Goal: Register for event/course

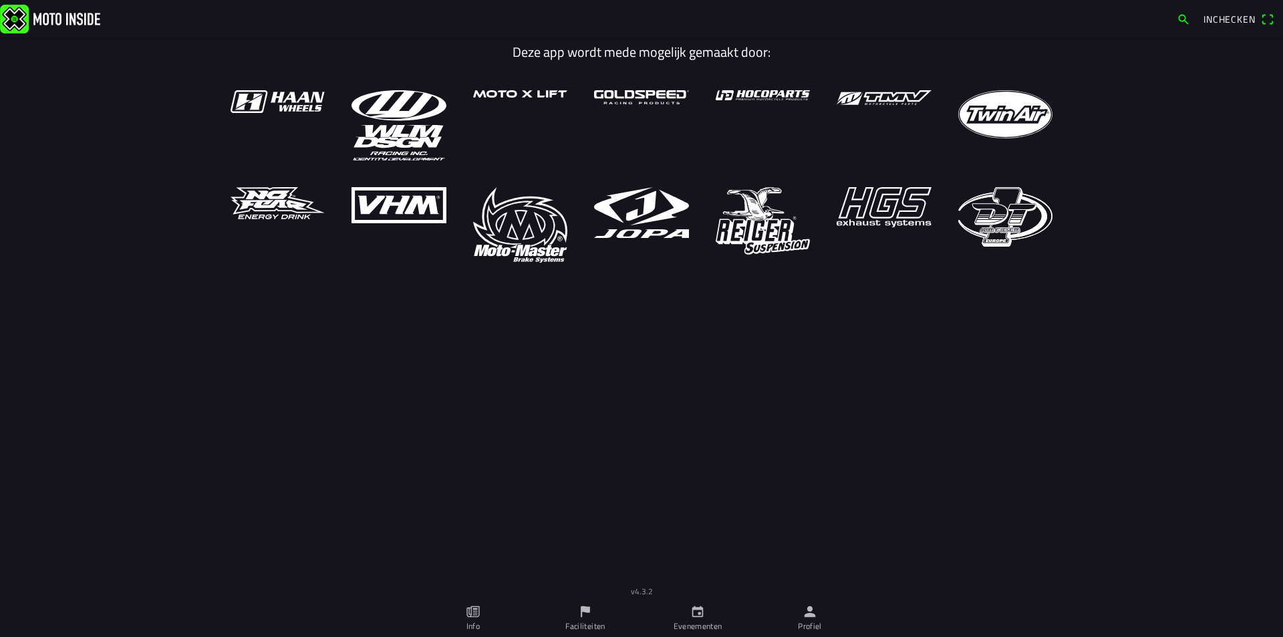
click at [583, 611] on icon "flag" at bounding box center [585, 611] width 9 height 11
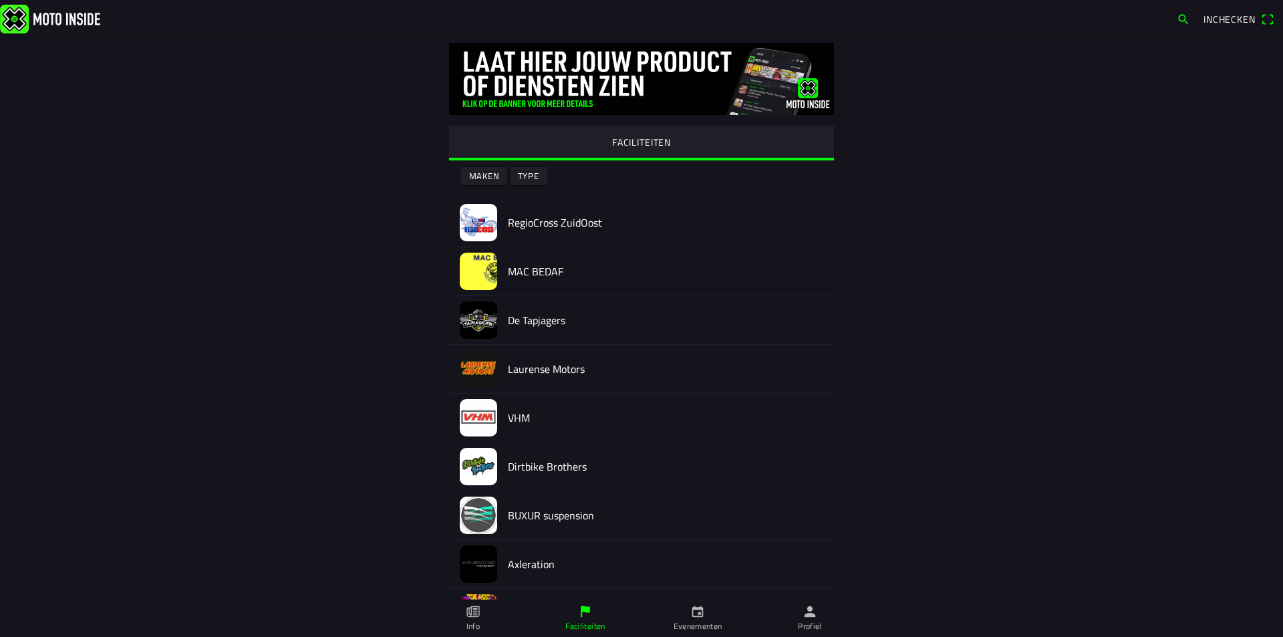
click at [478, 222] on img at bounding box center [478, 222] width 37 height 37
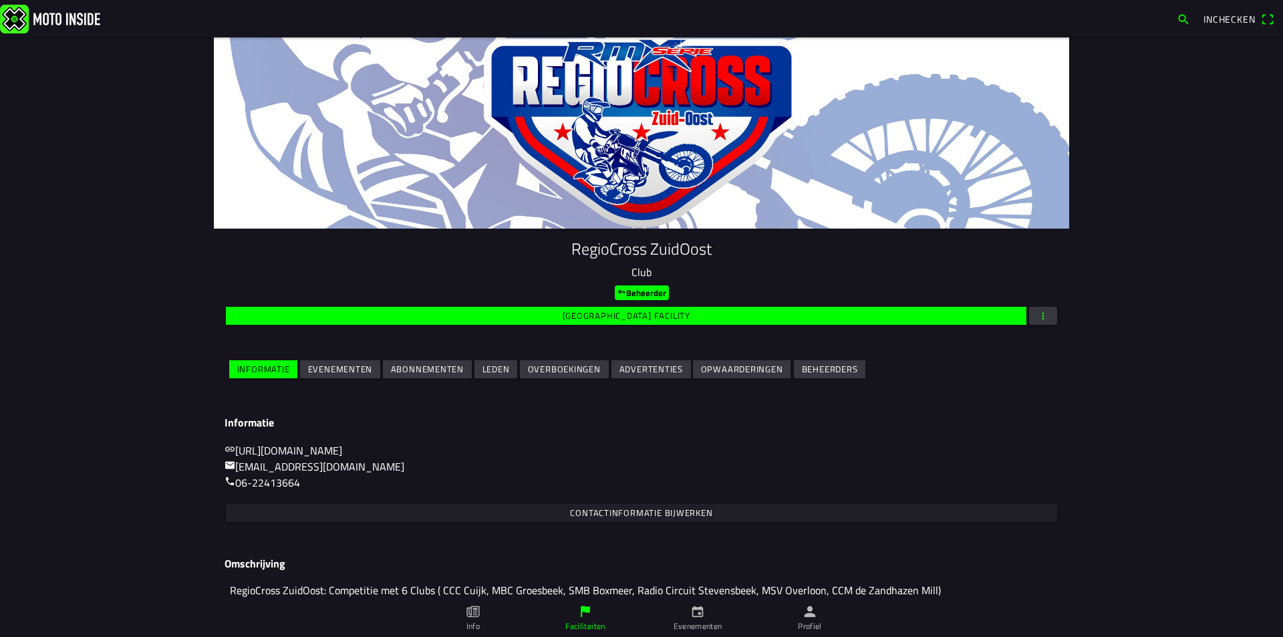
click at [0, 0] on slot "Evenementen" at bounding box center [0, 0] width 0 height 0
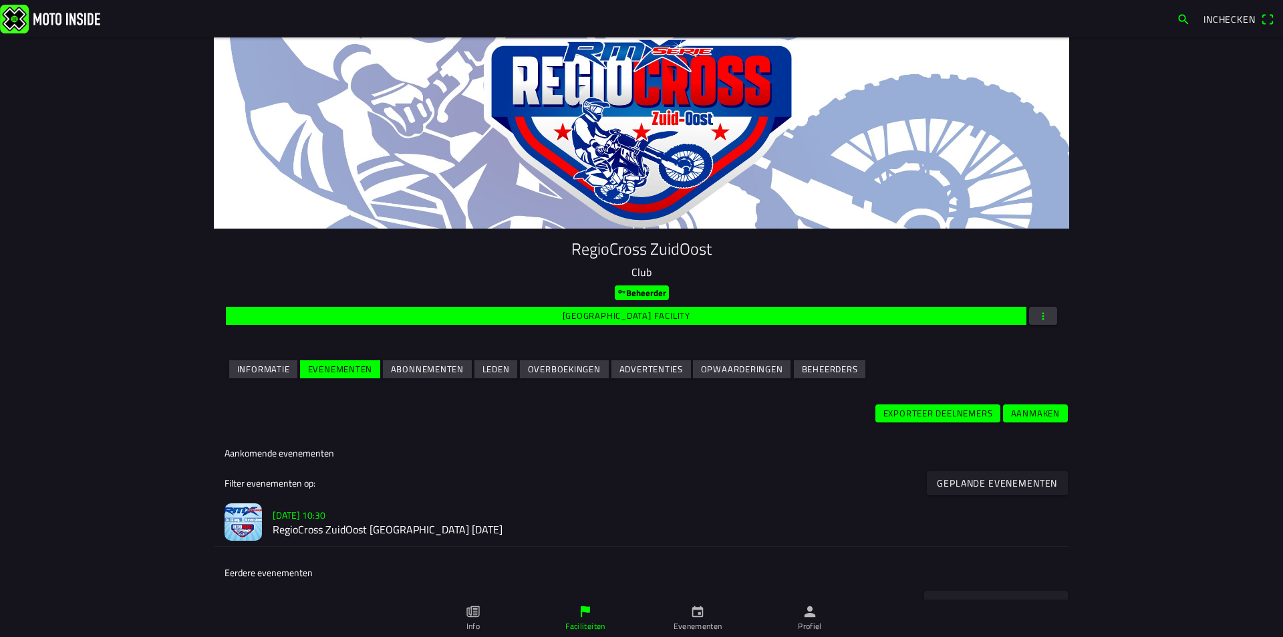
click at [397, 530] on h2 "RegioCross ZuidOost [GEOGRAPHIC_DATA] [DATE]" at bounding box center [666, 530] width 786 height 13
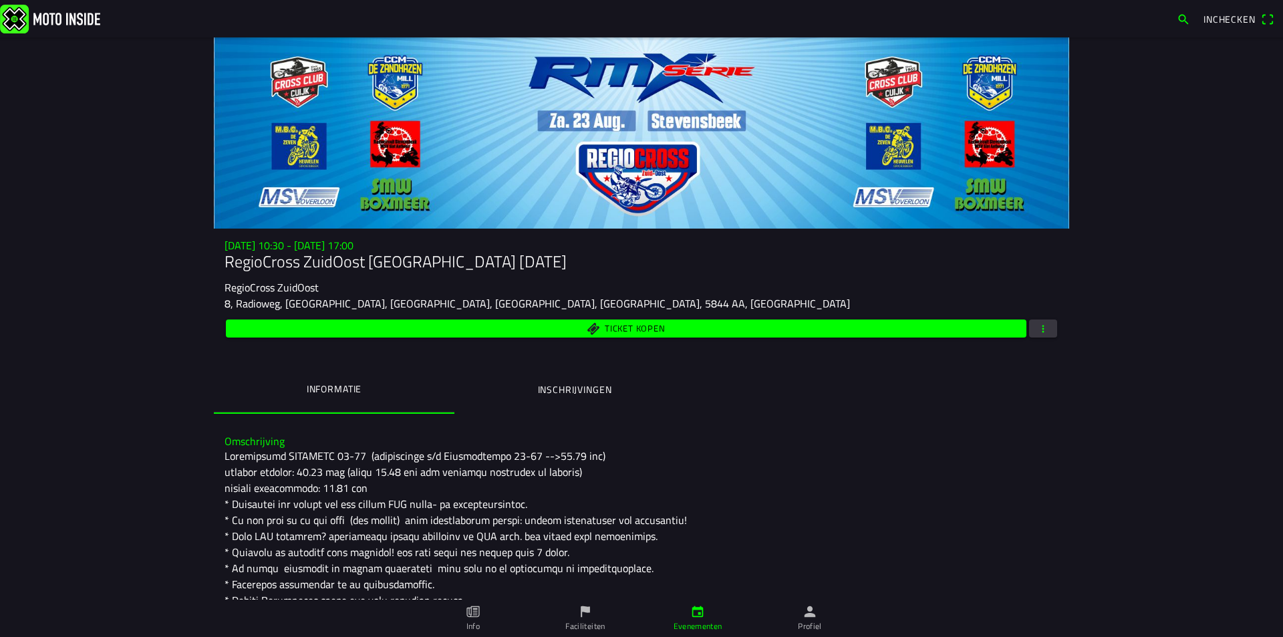
click at [569, 385] on ion-label "Inschrijvingen" at bounding box center [575, 389] width 74 height 15
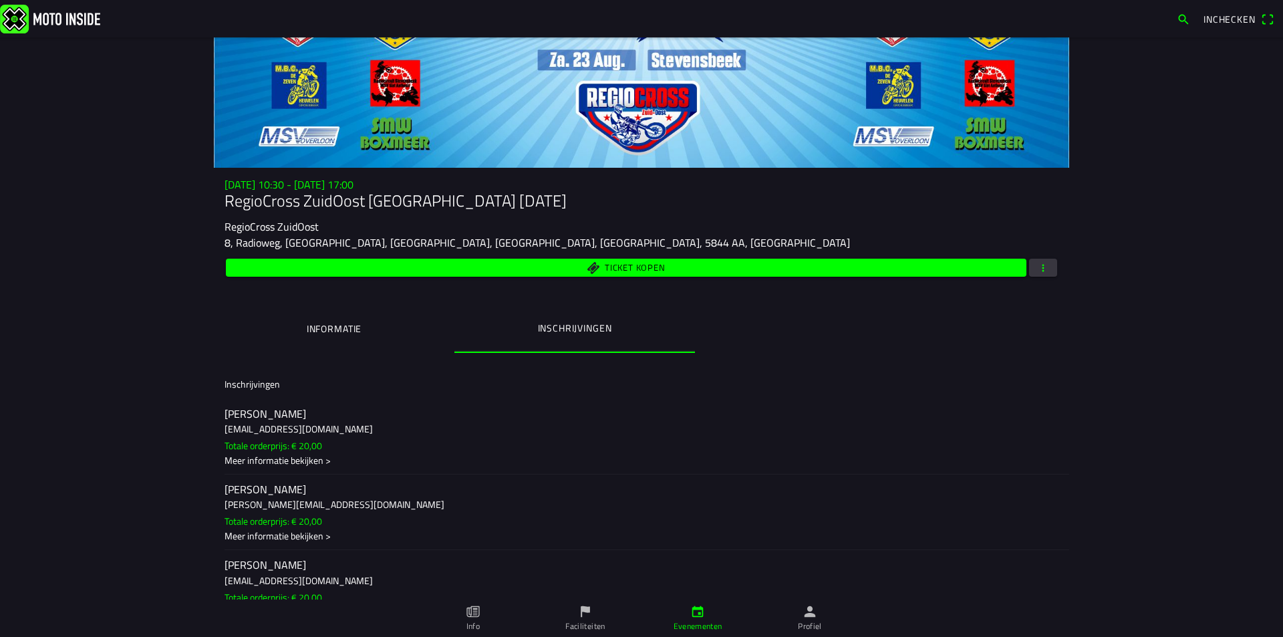
scroll to position [47, 0]
